Goal: Complete application form

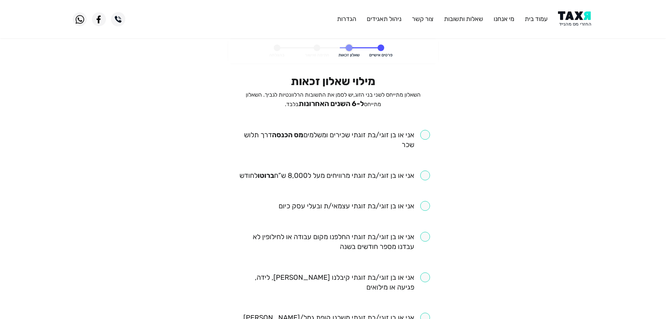
click at [426, 130] on input "checkbox" at bounding box center [333, 140] width 194 height 20
checkbox input "true"
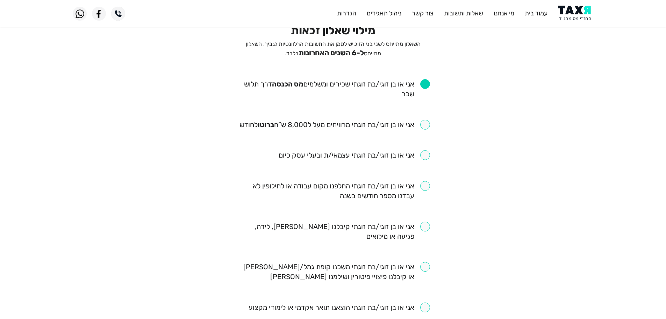
scroll to position [70, 0]
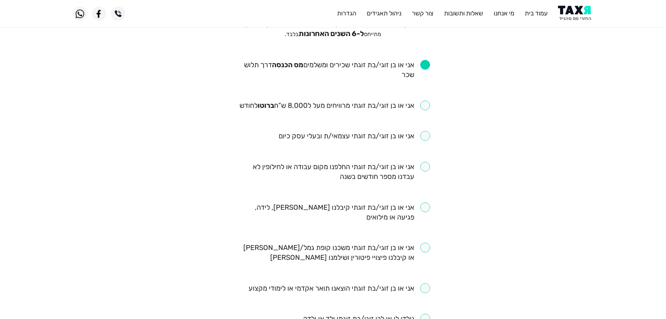
click at [422, 108] on input "checkbox" at bounding box center [335, 105] width 191 height 10
checkbox input "true"
click at [426, 171] on input "checkbox" at bounding box center [333, 172] width 194 height 20
checkbox input "true"
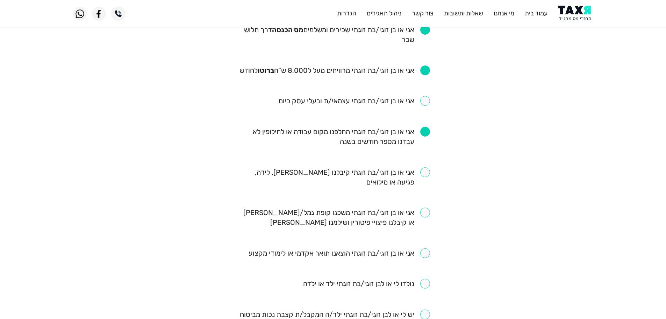
click at [425, 174] on input "checkbox" at bounding box center [333, 177] width 194 height 20
checkbox input "true"
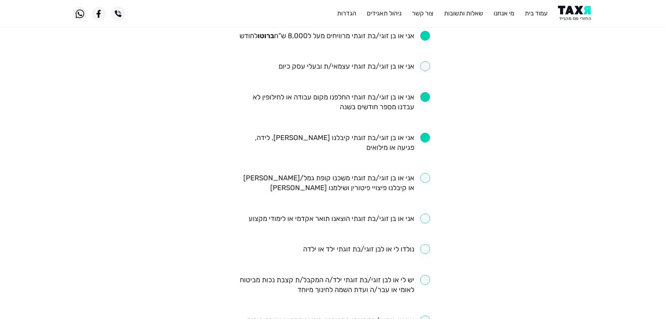
scroll to position [140, 0]
click at [426, 247] on input "checkbox" at bounding box center [366, 248] width 127 height 10
checkbox input "true"
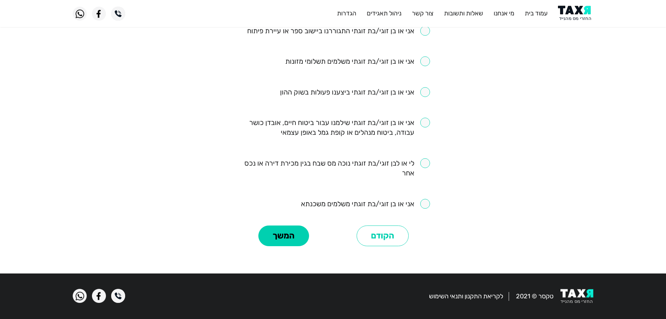
scroll to position [429, 0]
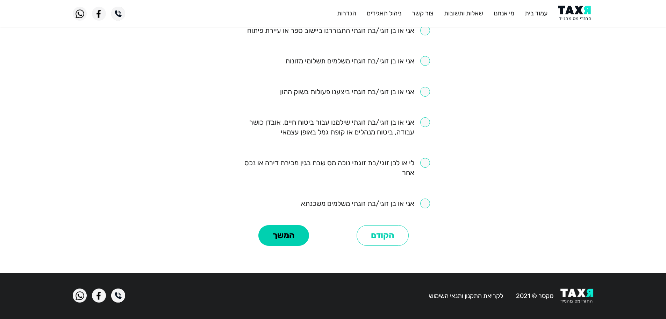
click at [425, 204] on input "checkbox" at bounding box center [365, 203] width 129 height 10
checkbox input "true"
click at [427, 121] on input "checkbox" at bounding box center [333, 127] width 194 height 20
checkbox input "true"
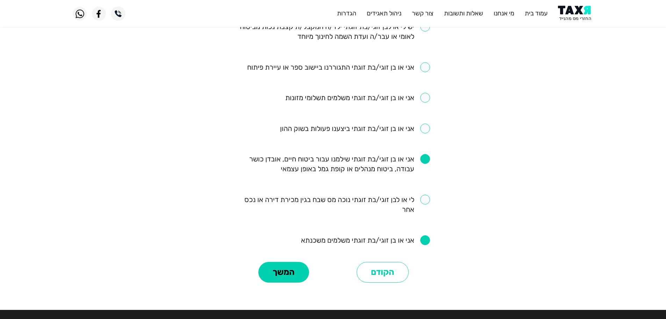
scroll to position [394, 0]
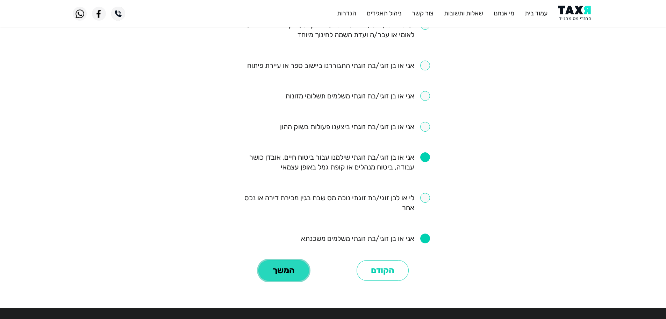
click at [297, 272] on button "המשך" at bounding box center [283, 270] width 51 height 21
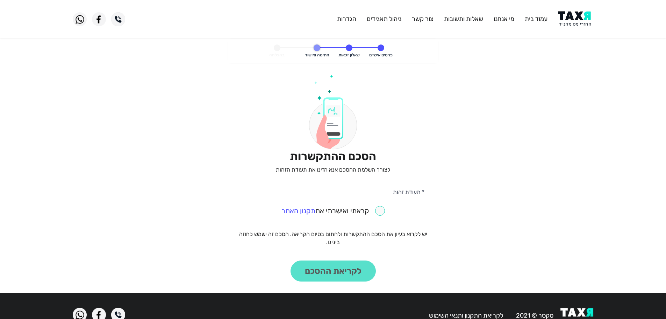
click at [576, 23] on img at bounding box center [575, 19] width 35 height 16
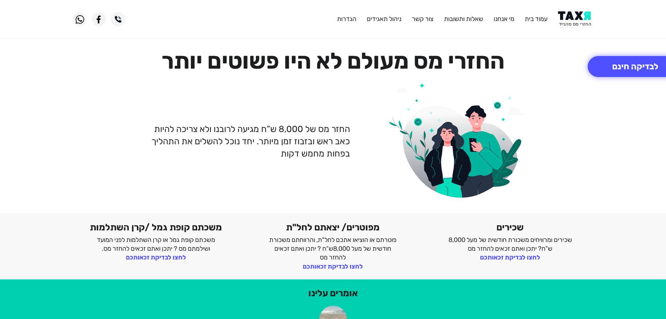
click at [569, 18] on img at bounding box center [575, 19] width 35 height 16
click at [576, 20] on img at bounding box center [575, 19] width 35 height 16
click at [572, 17] on img at bounding box center [575, 19] width 35 height 16
click at [610, 68] on button "לבדיקה חינם" at bounding box center [635, 66] width 95 height 21
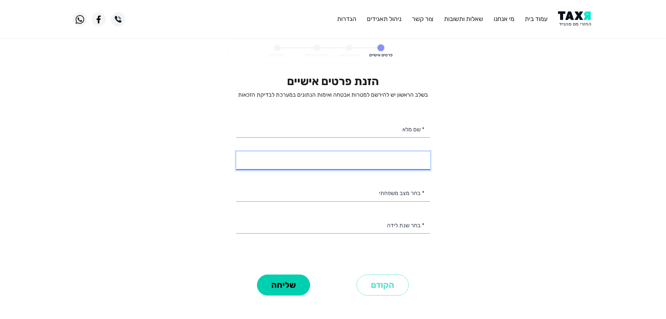
select select
click at [392, 167] on input "* מספר טלפון" at bounding box center [333, 160] width 194 height 18
type input "050-4781482"
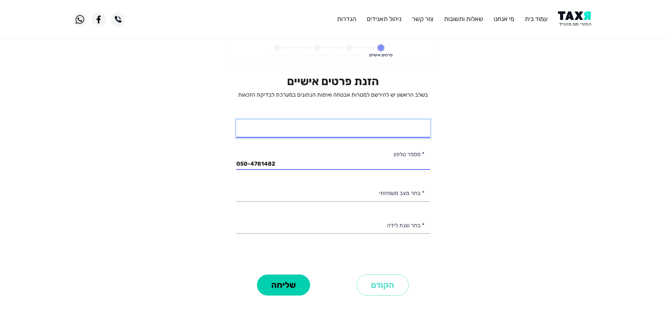
click at [321, 134] on input "* שם מלא" at bounding box center [333, 129] width 194 height 18
type input "סאמי אלאטראש"
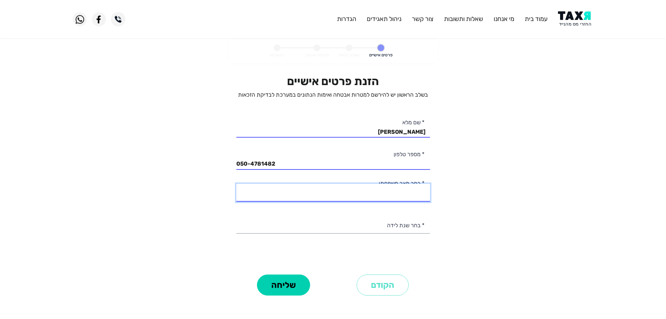
click at [399, 194] on select "רווק/ה נשוי/אה גרוש/ה אלמן/נה" at bounding box center [333, 193] width 194 height 18
select select "2: Married"
click at [236, 184] on select "רווק/ה נשוי/אה גרוש/ה אלמן/נה" at bounding box center [333, 193] width 194 height 18
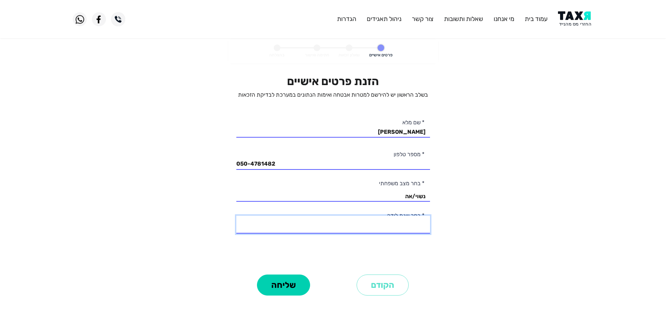
click at [408, 227] on select "2003 2002 2001 2000 1999 1998 1997 1996 1995 1994 1993 1992 1991 1990 1989 1988…" at bounding box center [333, 224] width 194 height 18
select select "19: 1985"
click at [236, 215] on select "2003 2002 2001 2000 1999 1998 1997 1996 1995 1994 1993 1992 1991 1990 1989 1988…" at bounding box center [333, 224] width 194 height 18
click at [284, 279] on button "שליחה" at bounding box center [283, 284] width 53 height 21
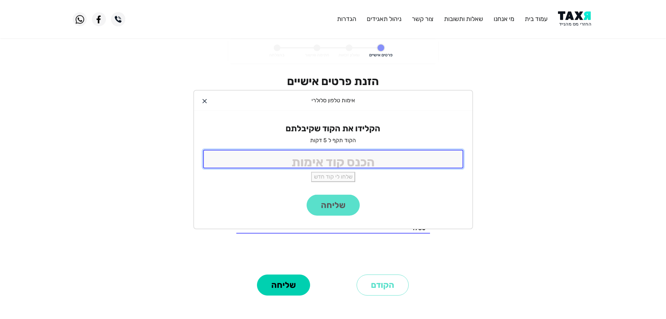
click at [381, 157] on input "tel" at bounding box center [333, 159] width 260 height 19
type input "9988"
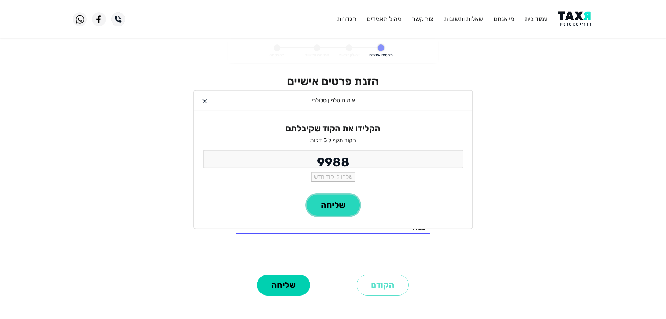
click at [328, 208] on button "שליחה" at bounding box center [333, 204] width 53 height 21
